Goal: Navigation & Orientation: Find specific page/section

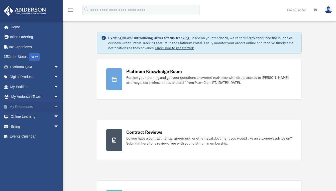
click at [54, 106] on span "arrow_drop_down" at bounding box center [59, 107] width 10 height 10
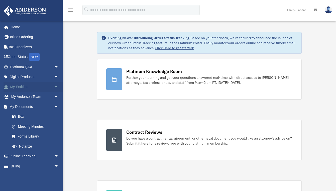
click at [54, 86] on span "arrow_drop_down" at bounding box center [59, 87] width 10 height 10
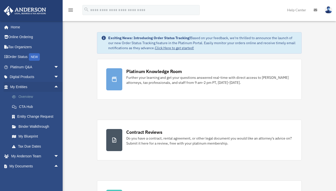
click at [30, 94] on link "Overview" at bounding box center [36, 97] width 59 height 10
click at [26, 96] on link "Overview" at bounding box center [36, 97] width 59 height 10
click at [26, 95] on link "Overview" at bounding box center [36, 97] width 59 height 10
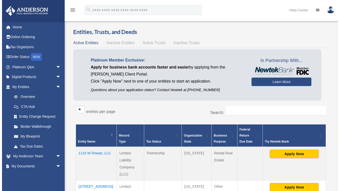
scroll to position [1, 0]
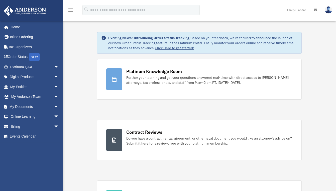
click at [227, 40] on div "Exciting News: Introducing Order Status Tracking! Based on your feedback, we're…" at bounding box center [202, 42] width 189 height 15
click at [22, 85] on link "My Entities arrow_drop_down" at bounding box center [35, 87] width 63 height 10
click at [54, 86] on span "arrow_drop_down" at bounding box center [59, 87] width 10 height 10
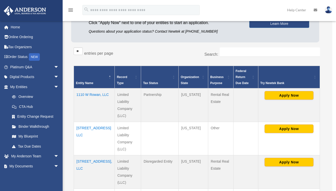
scroll to position [64, 0]
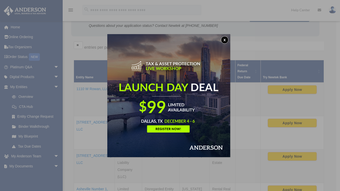
click at [226, 40] on button "x" at bounding box center [225, 40] width 8 height 8
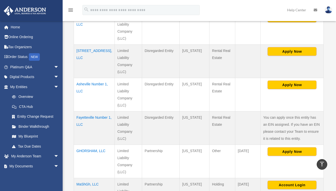
scroll to position [168, 0]
